Goal: Book appointment/travel/reservation

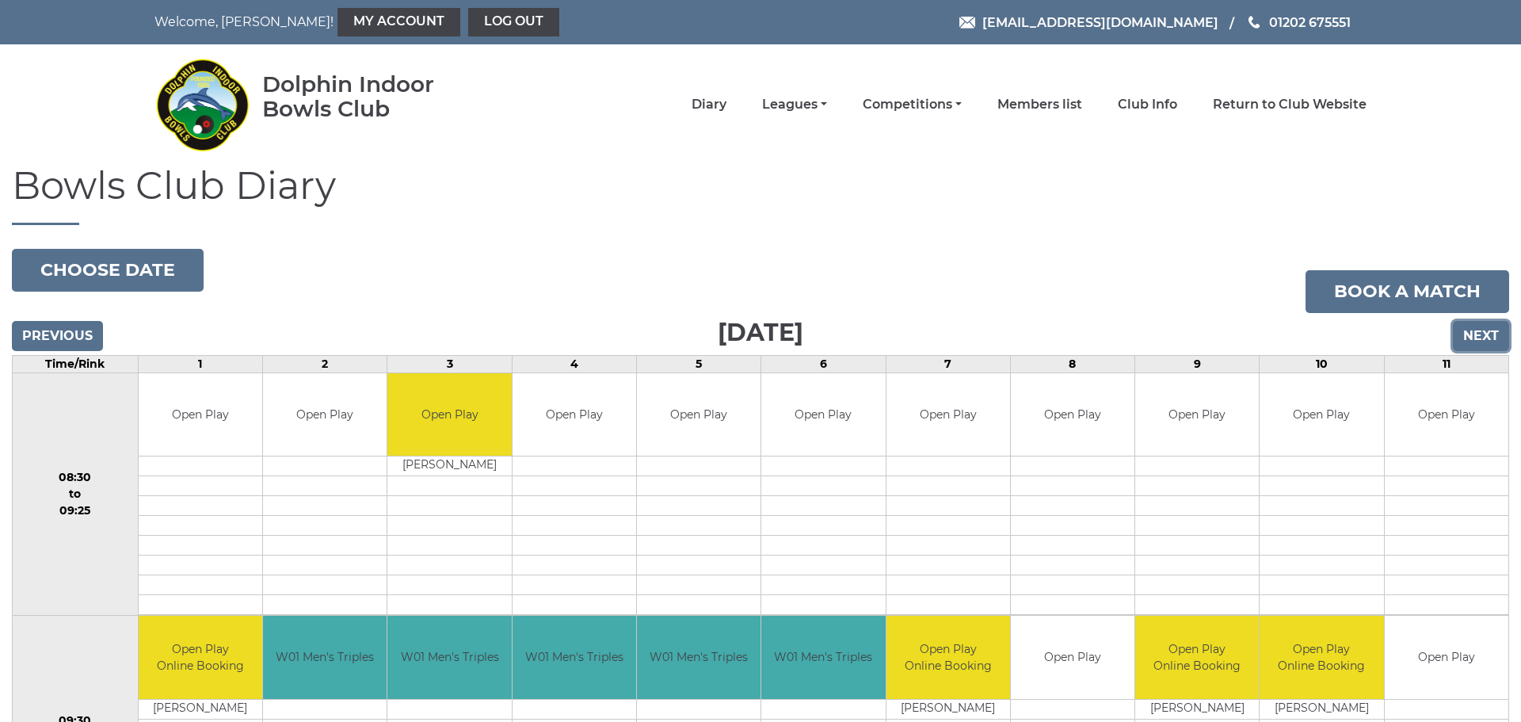
click at [1488, 334] on input "Next" at bounding box center [1481, 336] width 56 height 30
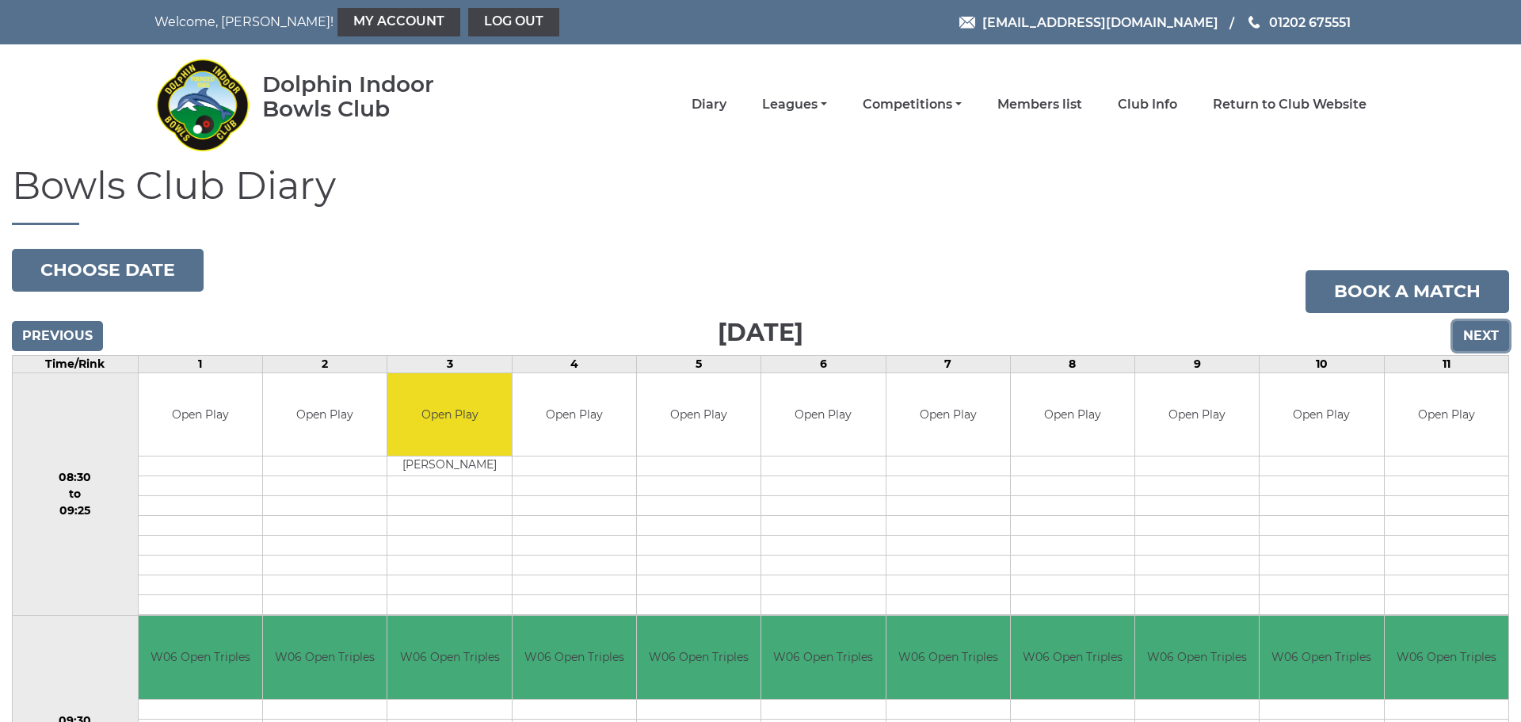
click at [1481, 332] on input "Next" at bounding box center [1481, 336] width 56 height 30
